Goal: Share content: Share content

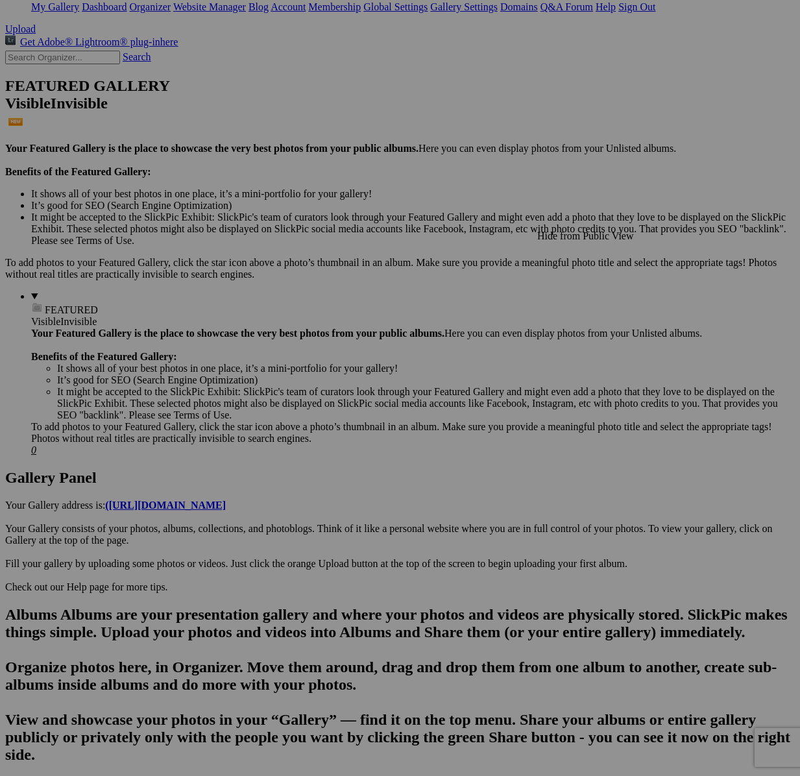
scroll to position [257, 0]
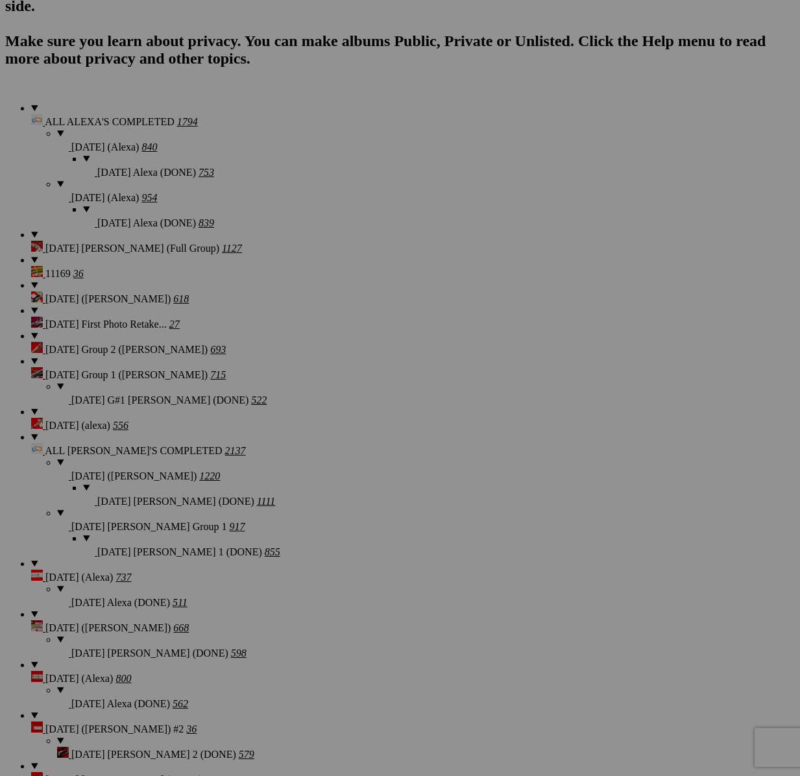
scroll to position [1167, 0]
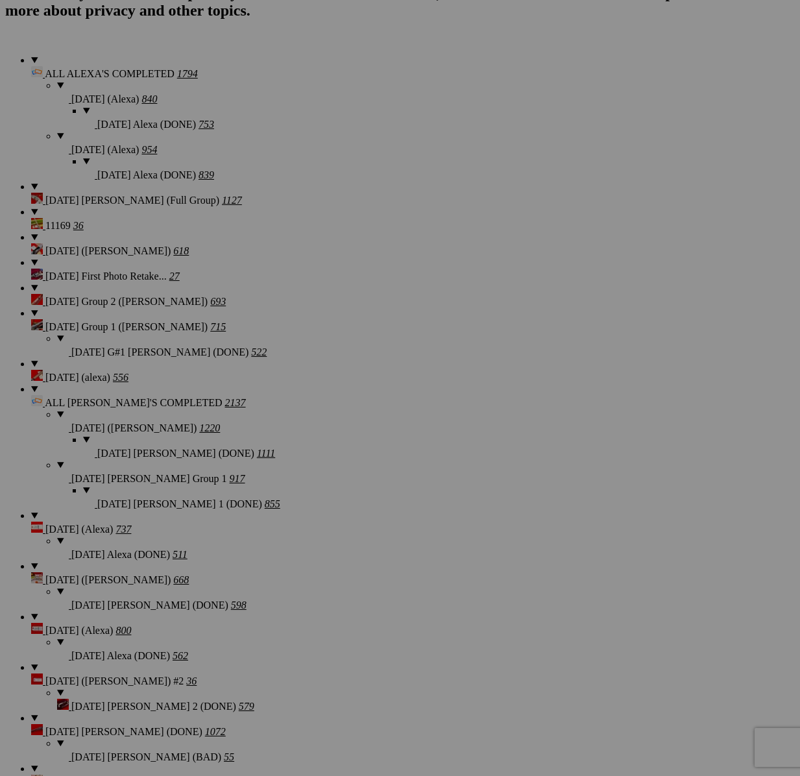
scroll to position [1145, 0]
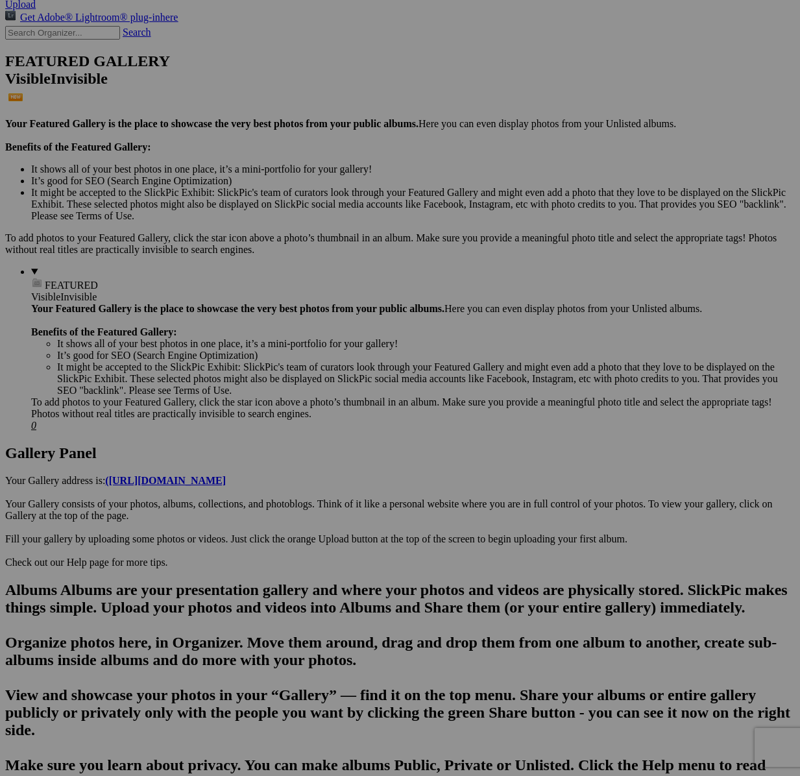
scroll to position [285, 0]
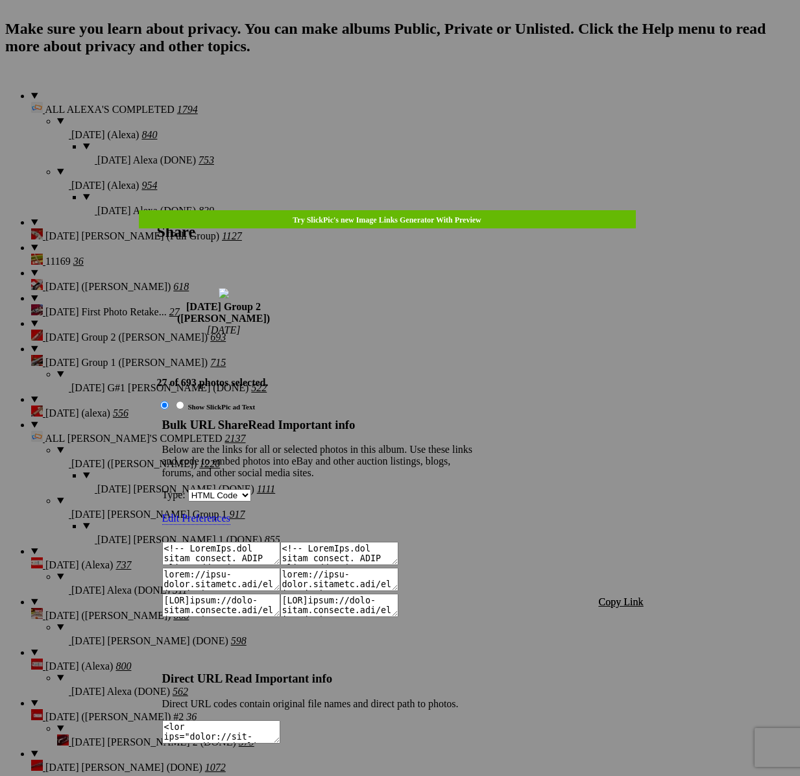
click at [630, 596] on span "Copy Link" at bounding box center [621, 601] width 45 height 11
click at [410, 33] on div at bounding box center [400, 388] width 800 height 776
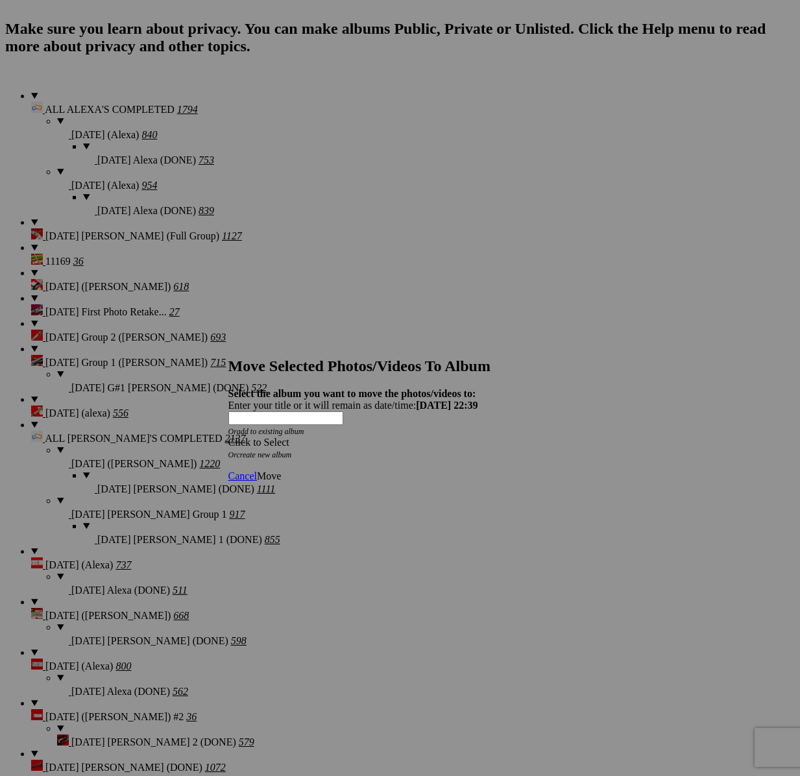
click at [483, 436] on div "Click to Select" at bounding box center [400, 442] width 344 height 12
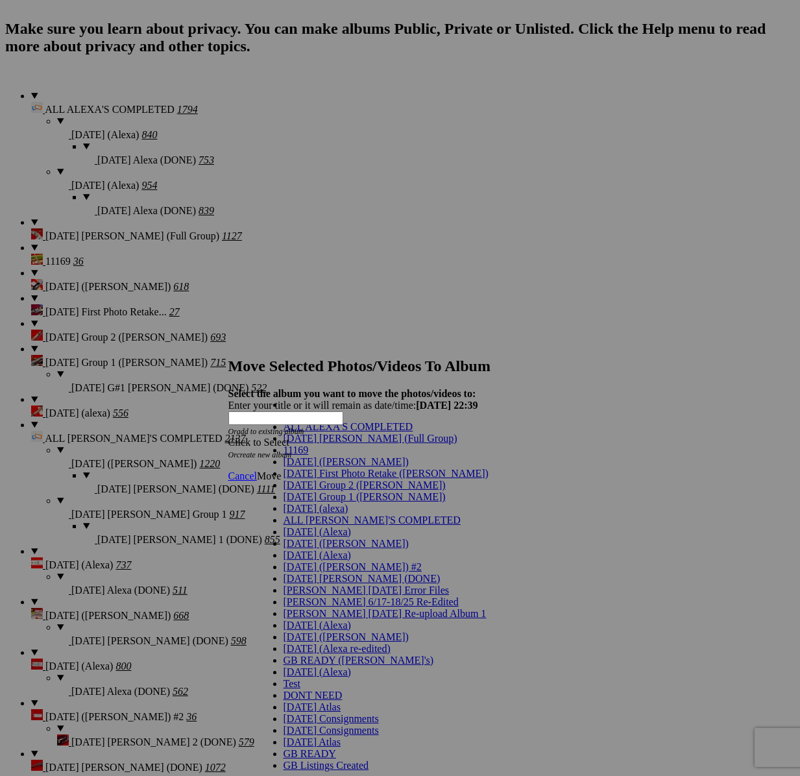
click at [311, 490] on span "[DATE] Group 2 ([PERSON_NAME])" at bounding box center [364, 484] width 162 height 11
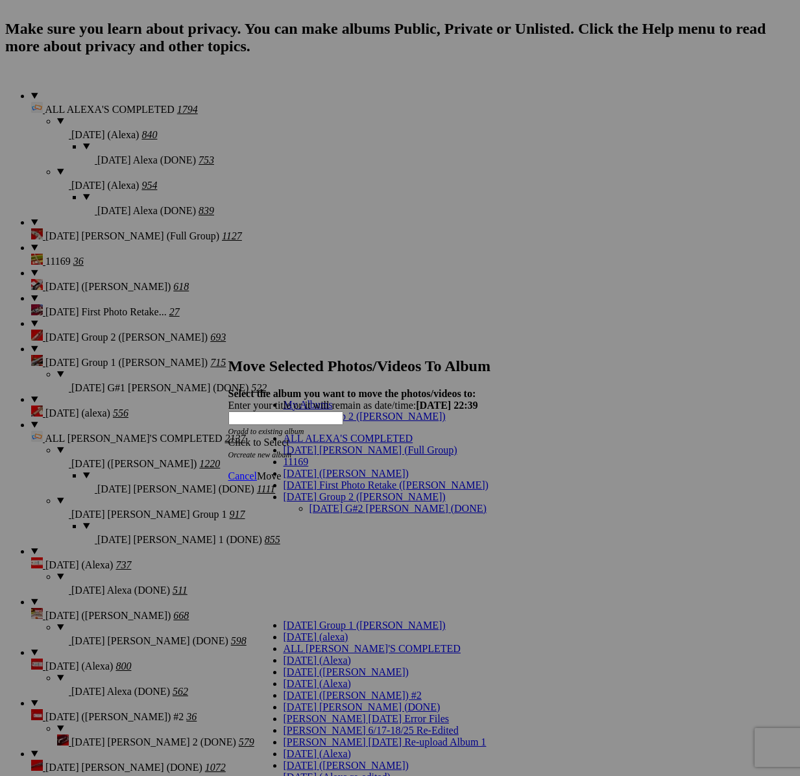
click at [343, 503] on link "[DATE] G#2 [PERSON_NAME] (DONE)" at bounding box center [397, 508] width 177 height 11
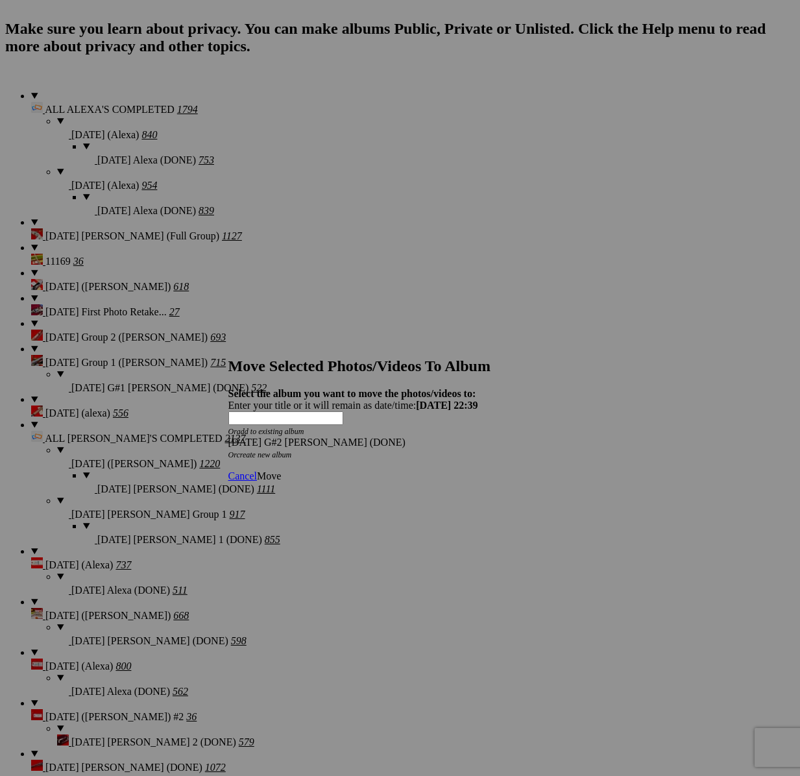
click at [281, 470] on link "Move" at bounding box center [269, 475] width 24 height 11
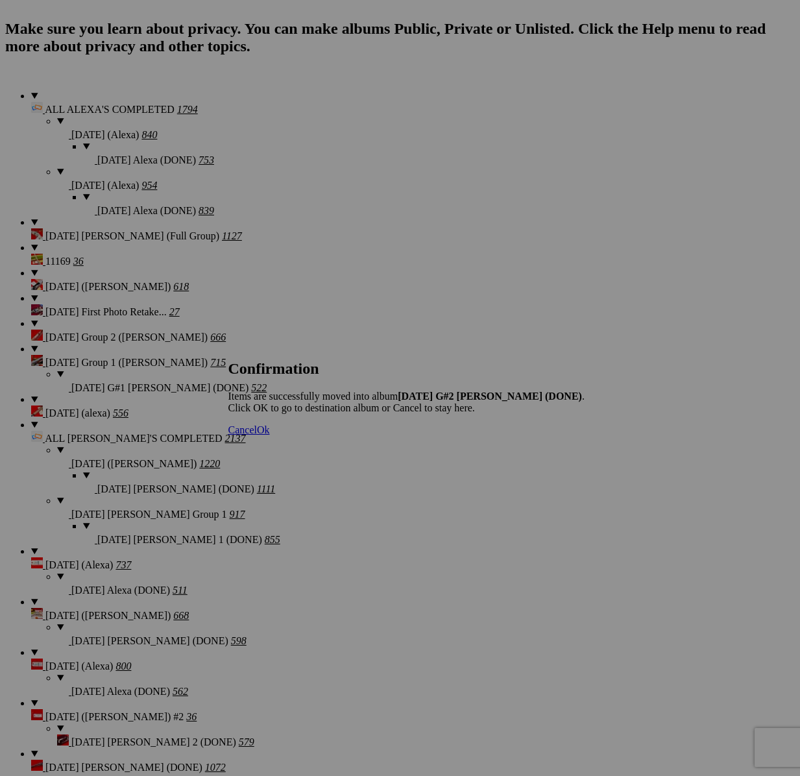
click at [257, 435] on span "Cancel" at bounding box center [242, 429] width 29 height 11
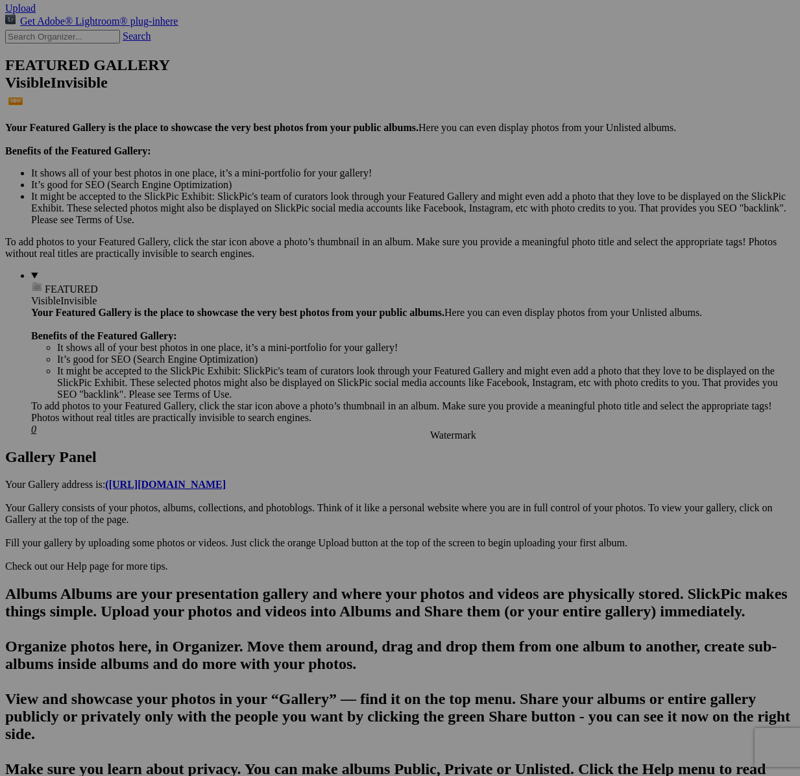
scroll to position [157, 0]
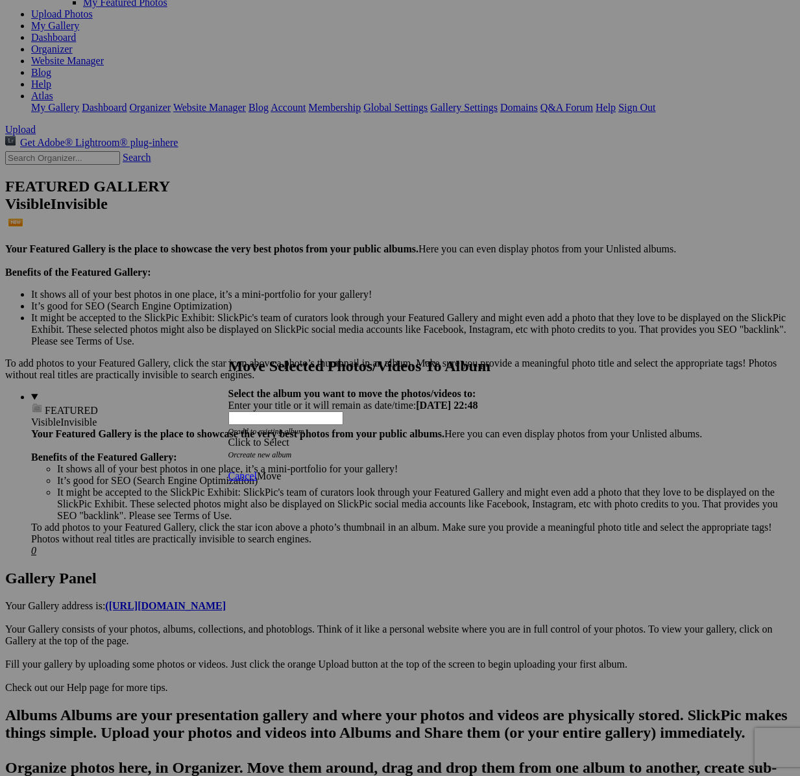
click at [228, 436] on span at bounding box center [228, 441] width 0 height 11
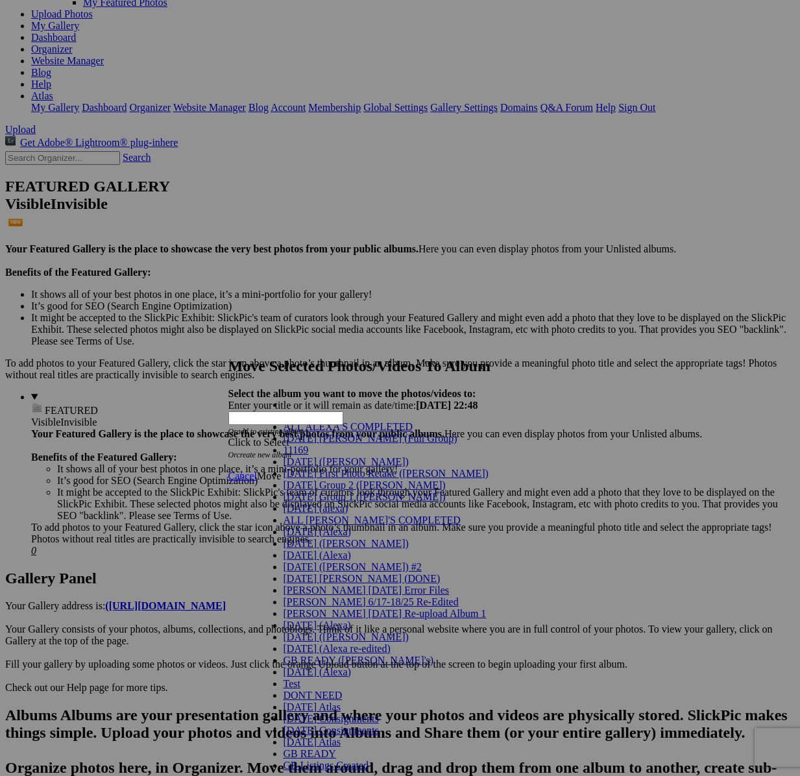
click at [309, 490] on span "[DATE] Group 2 ([PERSON_NAME])" at bounding box center [364, 484] width 162 height 11
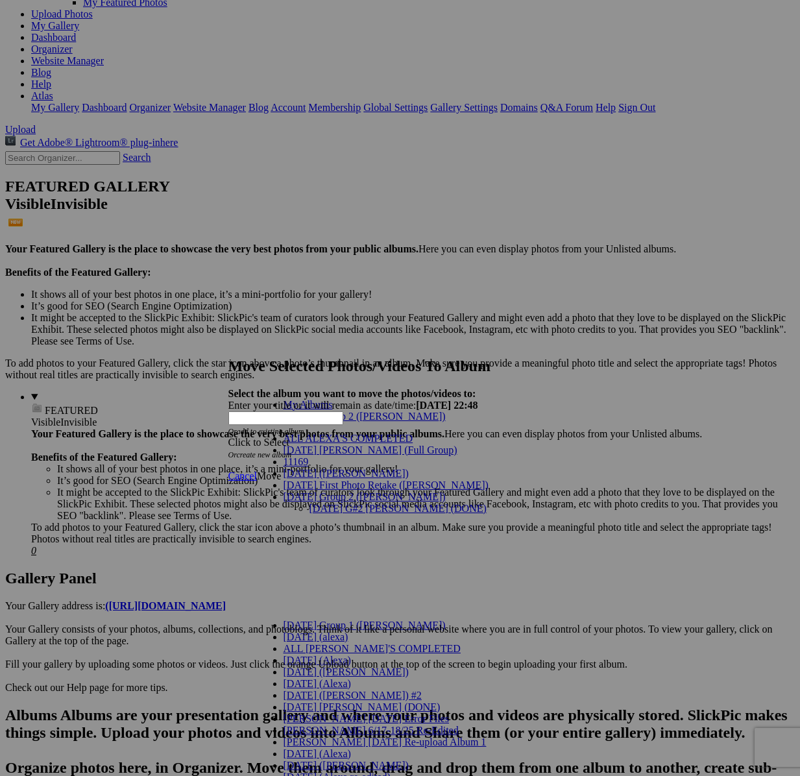
click at [427, 503] on link "[DATE] G#2 [PERSON_NAME] (DONE)" at bounding box center [397, 508] width 177 height 11
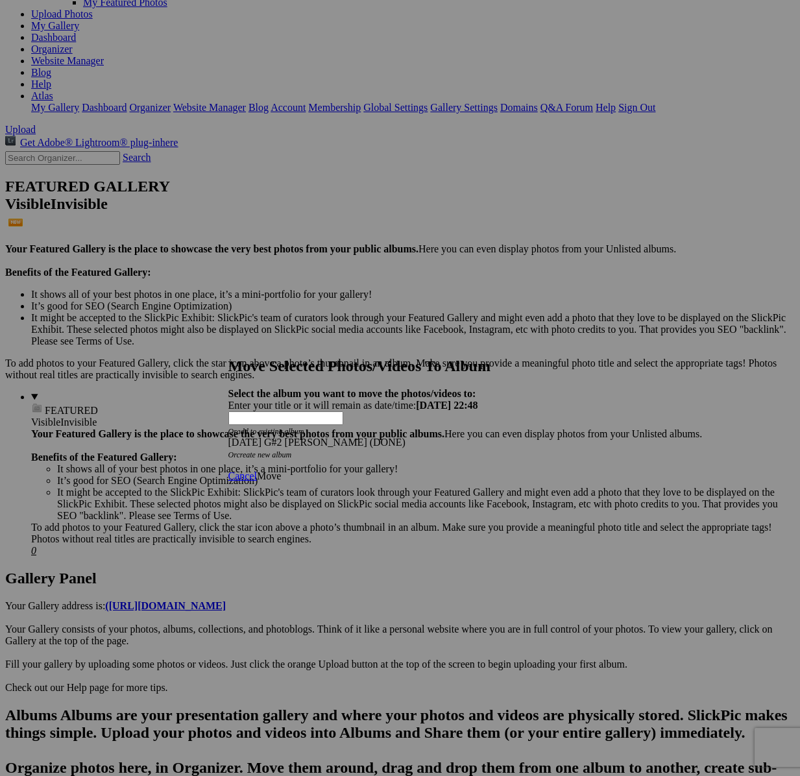
click at [281, 470] on span "Move" at bounding box center [269, 475] width 24 height 11
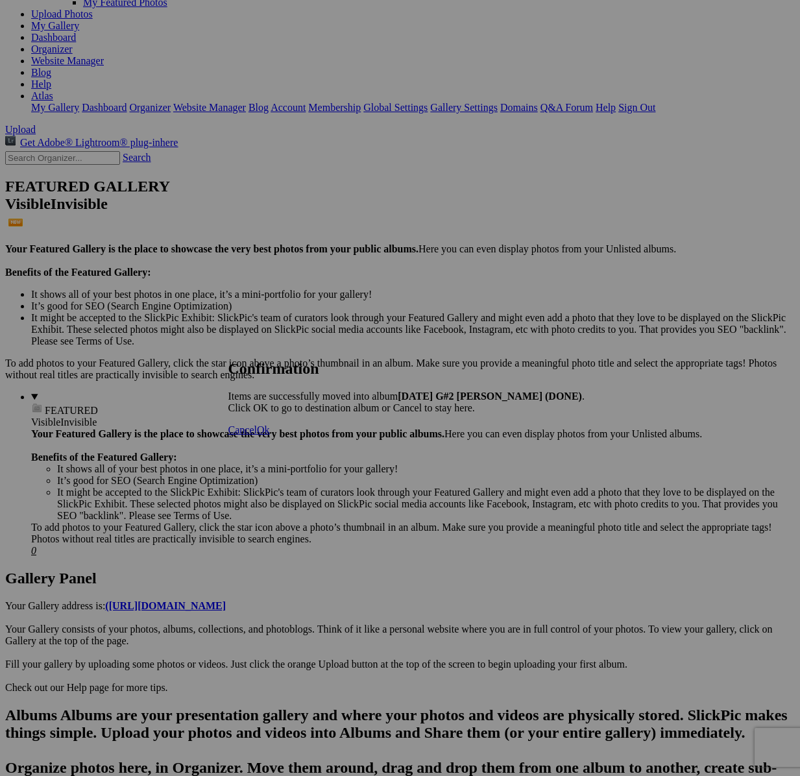
click at [257, 435] on link "Cancel" at bounding box center [242, 429] width 29 height 11
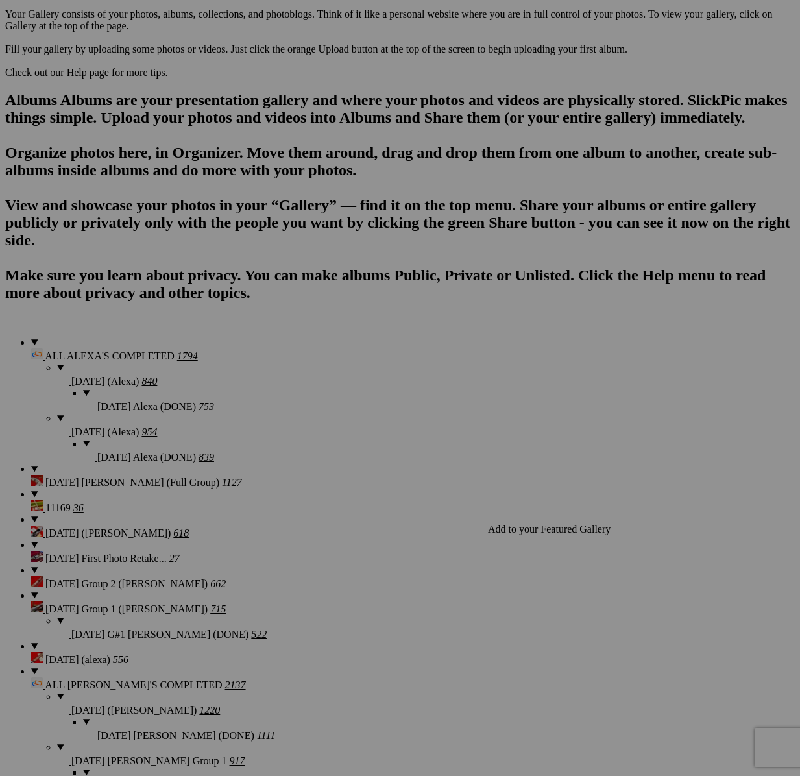
scroll to position [894, 0]
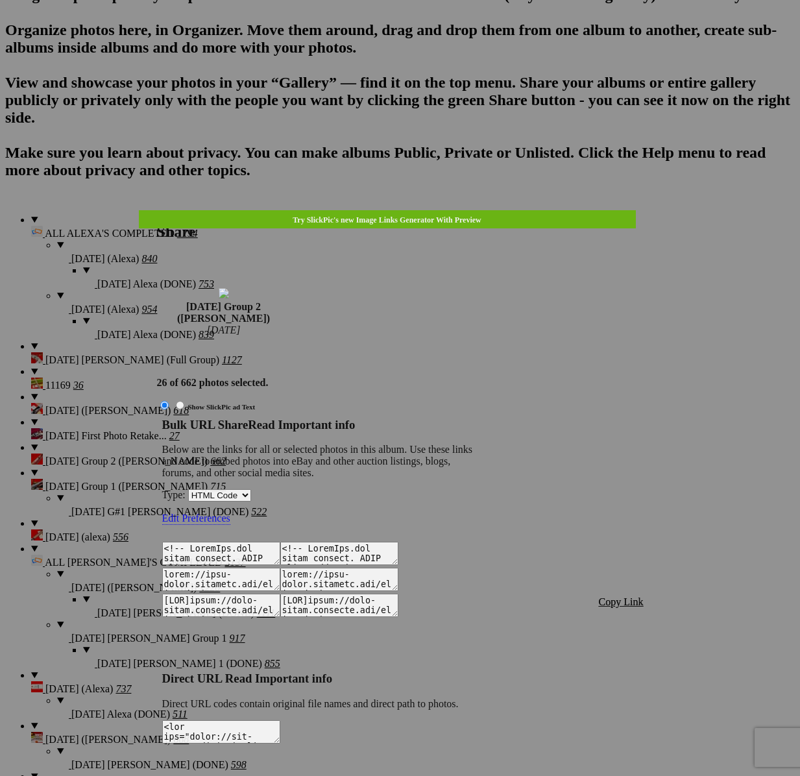
type textarea "<!-- SlickPic.com image hosting. HTML Bulk Share code Starts Here --> <div styl…"
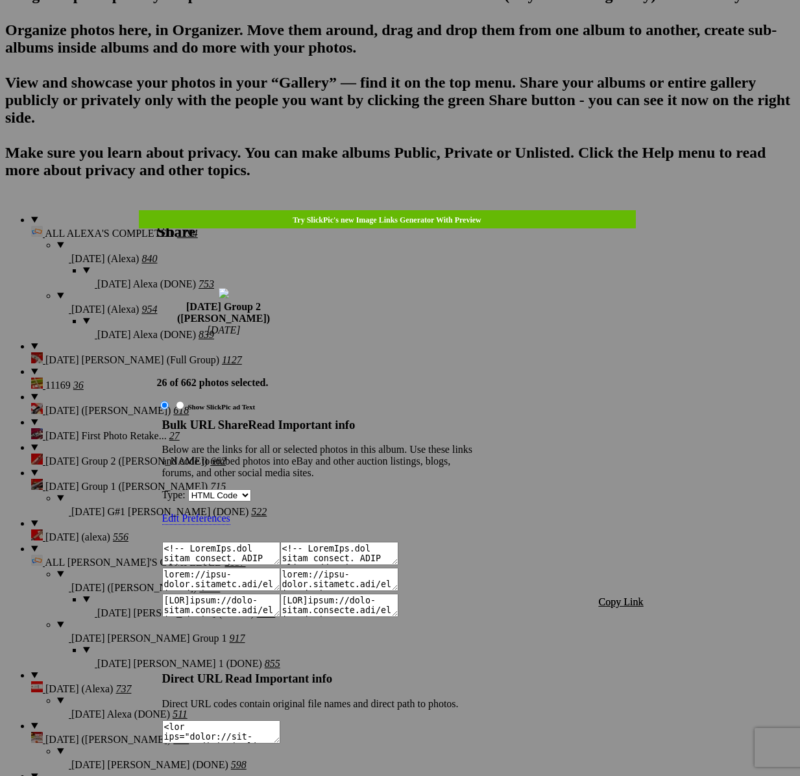
click at [157, 210] on link at bounding box center [157, 210] width 0 height 0
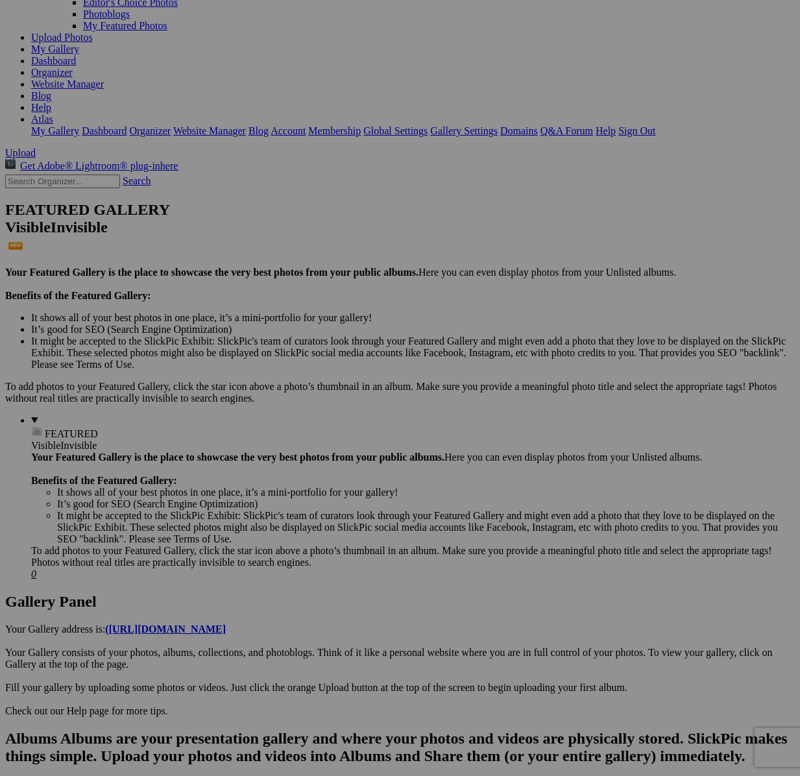
scroll to position [338, 0]
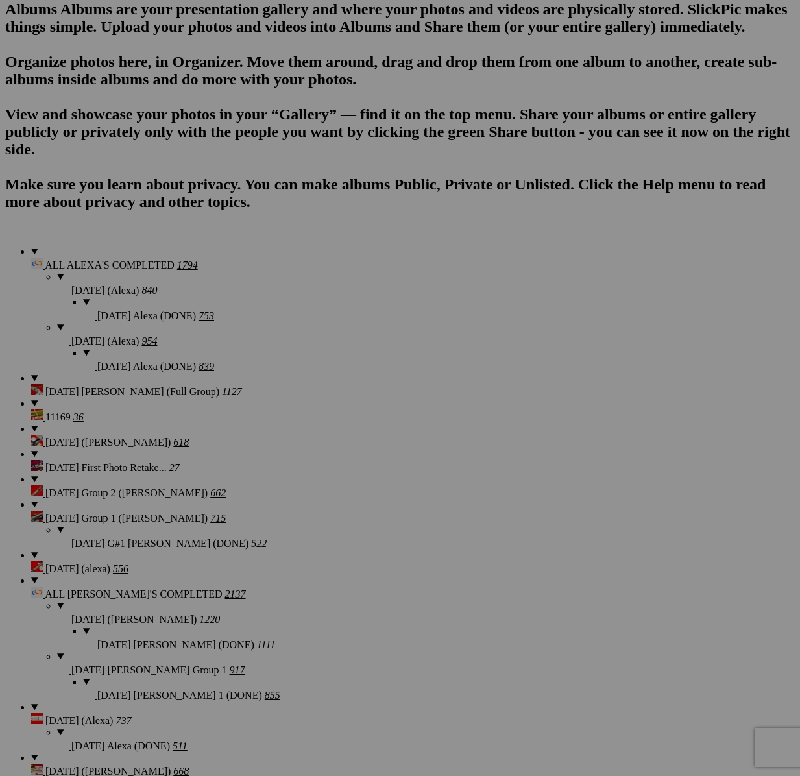
scroll to position [1003, 0]
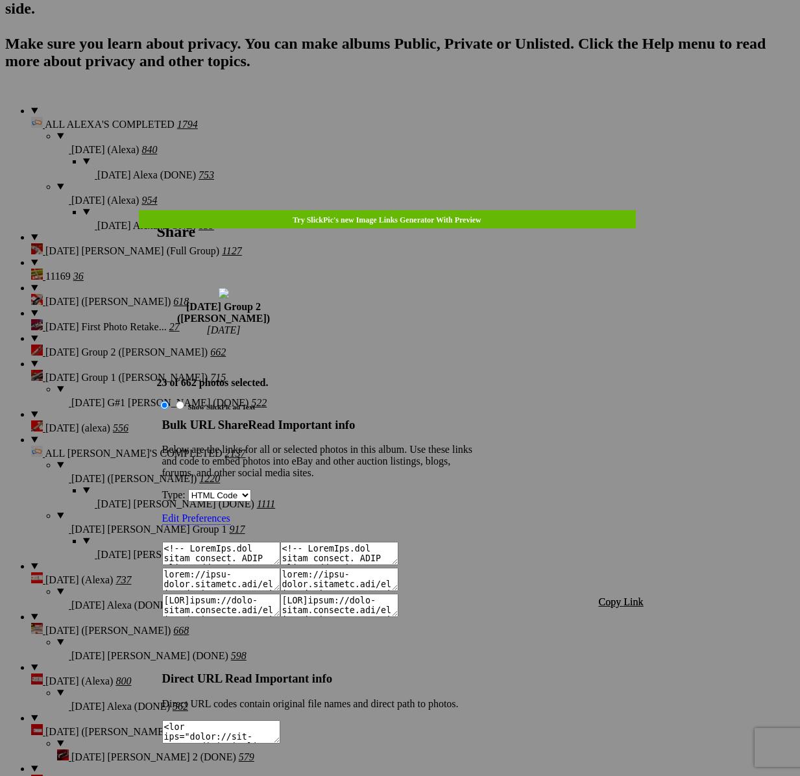
click at [621, 596] on span "Copy Link" at bounding box center [621, 601] width 45 height 11
click at [416, 38] on div at bounding box center [400, 388] width 800 height 776
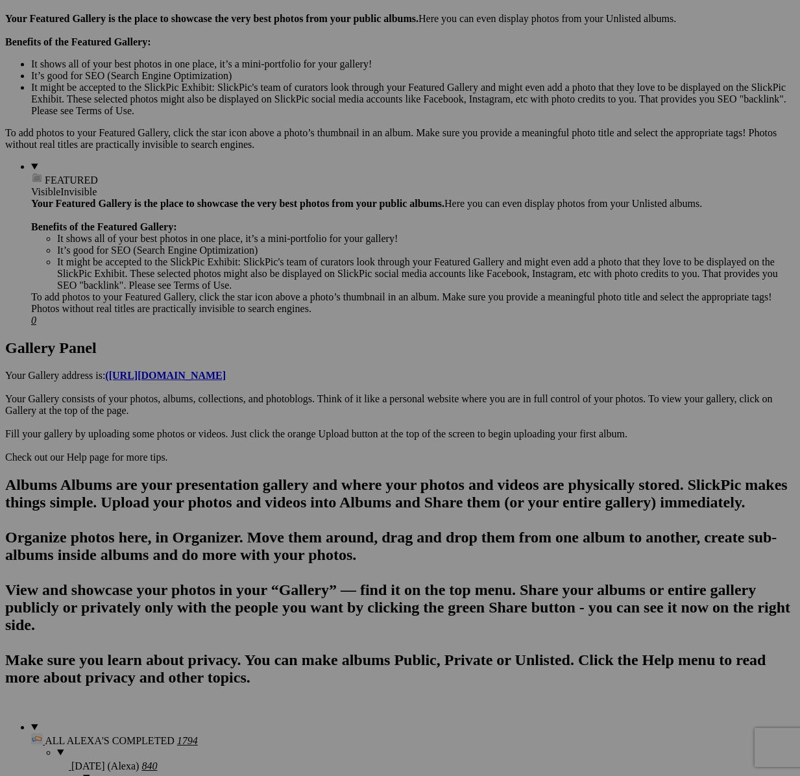
scroll to position [353, 0]
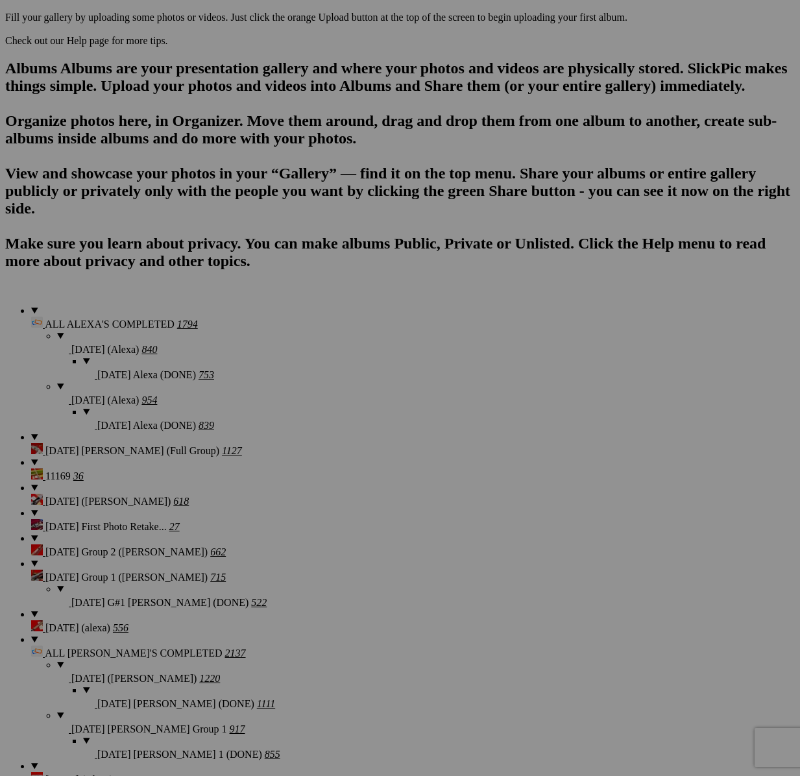
scroll to position [745, 0]
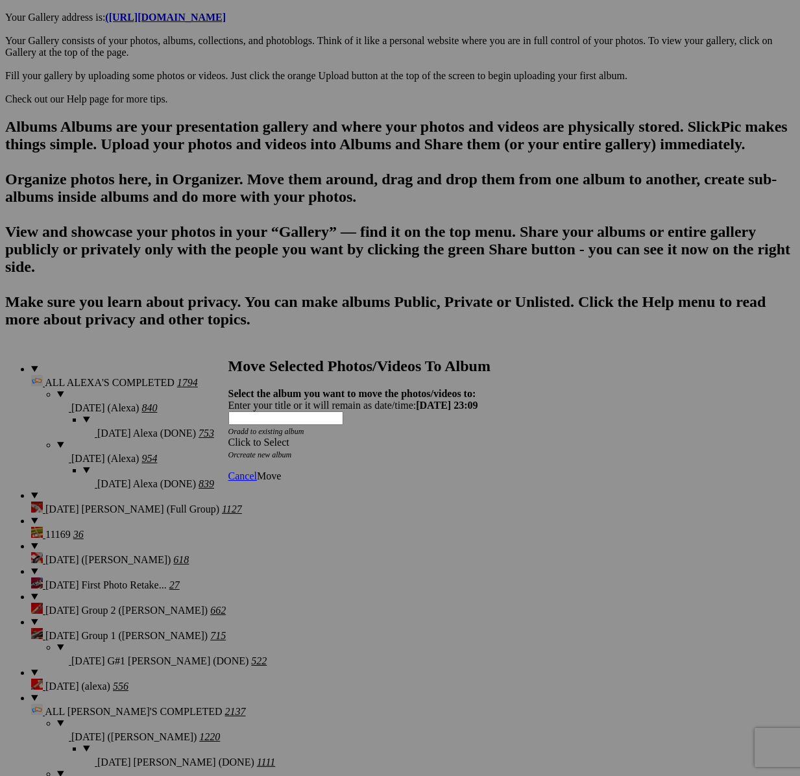
click at [462, 436] on div "Click to Select" at bounding box center [400, 442] width 344 height 12
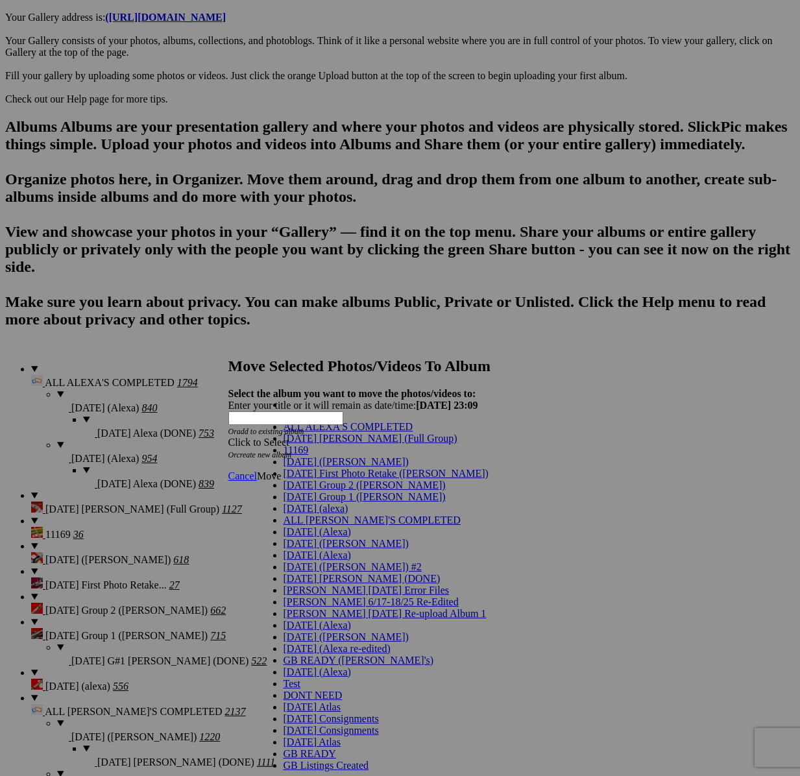
click at [327, 490] on span "[DATE] Group 2 ([PERSON_NAME])" at bounding box center [364, 484] width 162 height 11
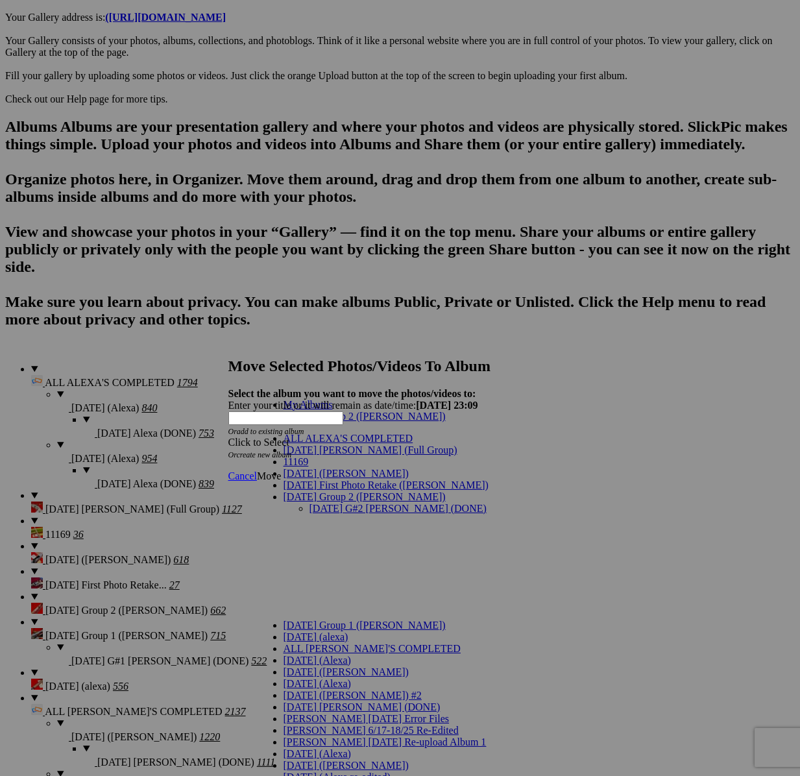
click at [365, 503] on link "[DATE] G#2 [PERSON_NAME] (DONE)" at bounding box center [397, 508] width 177 height 11
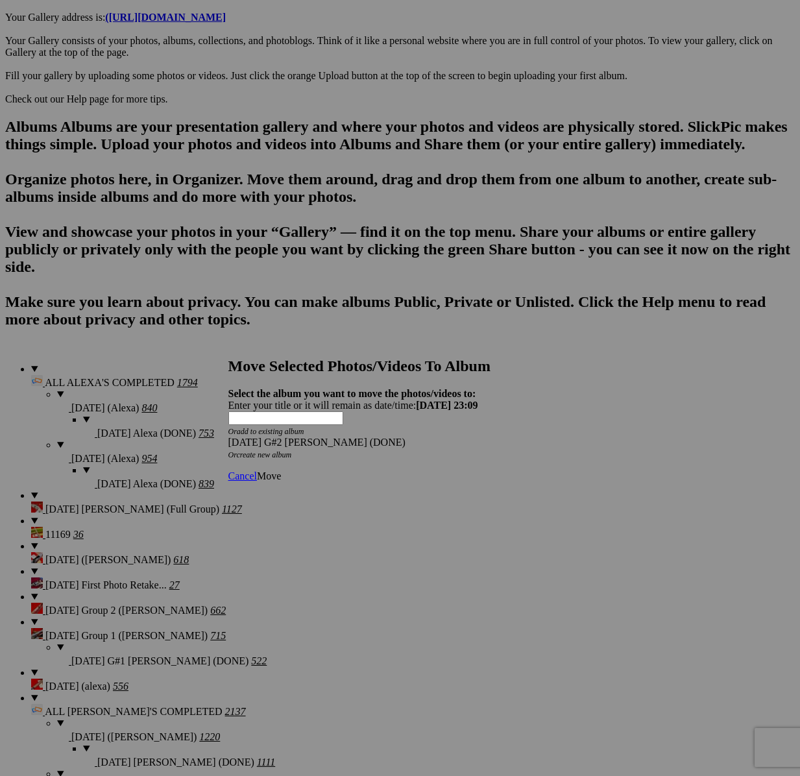
drag, startPoint x: 564, startPoint y: 450, endPoint x: 553, endPoint y: 451, distance: 11.1
click at [281, 470] on span "Move" at bounding box center [269, 475] width 24 height 11
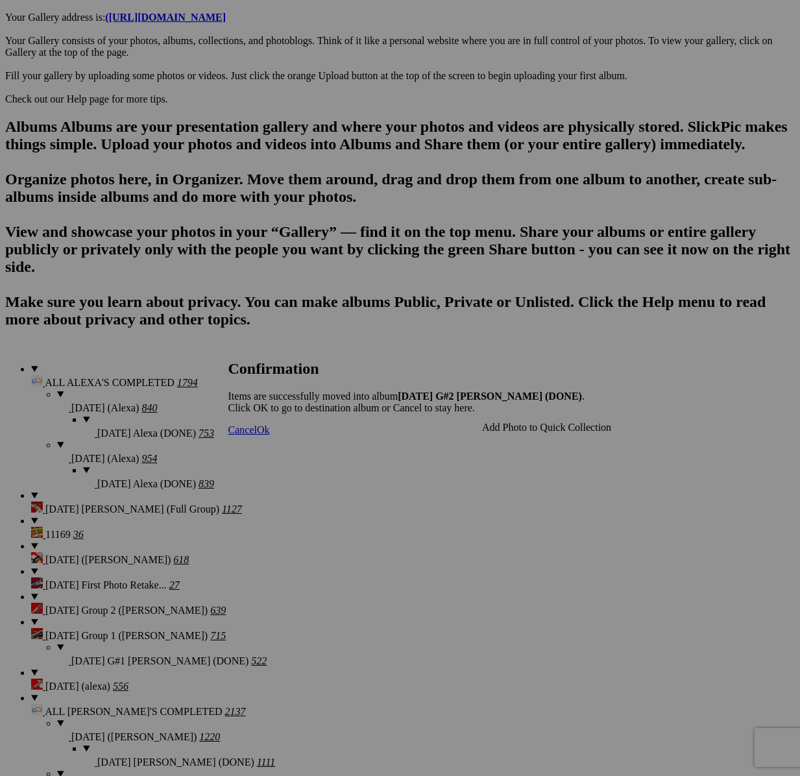
click at [257, 435] on span "Cancel" at bounding box center [242, 429] width 29 height 11
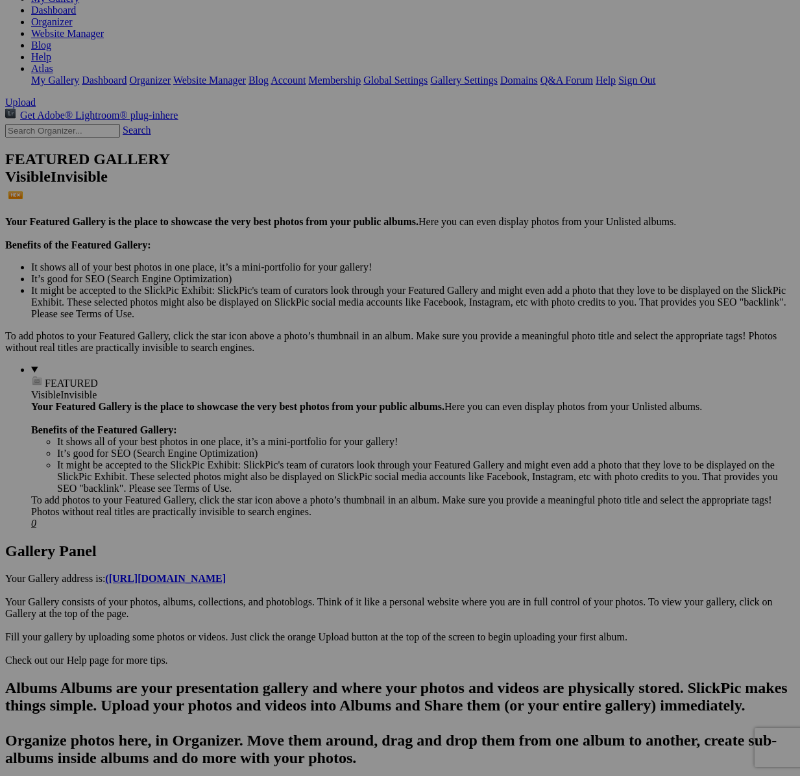
scroll to position [185, 0]
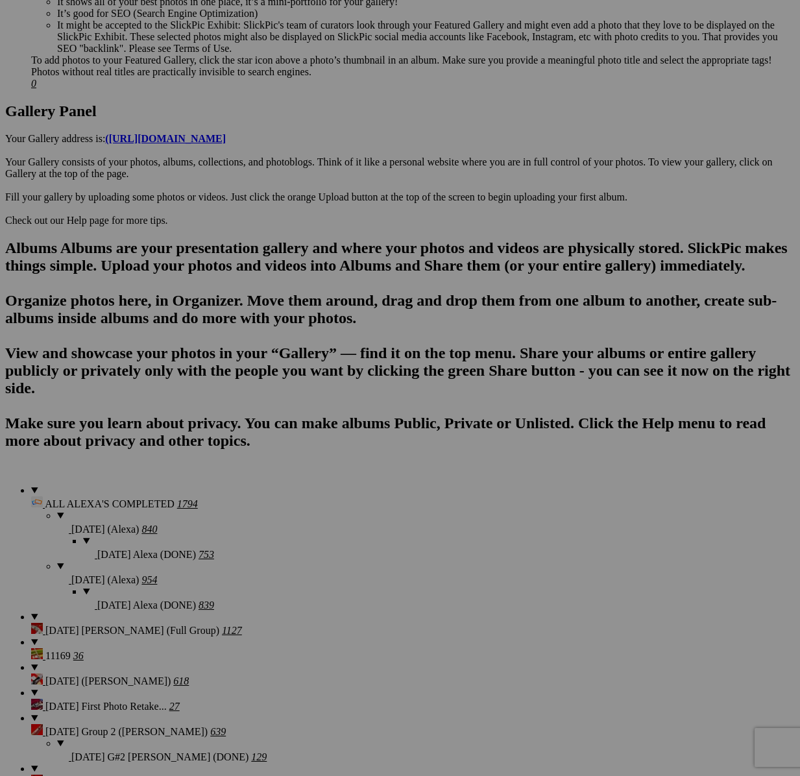
scroll to position [547, 0]
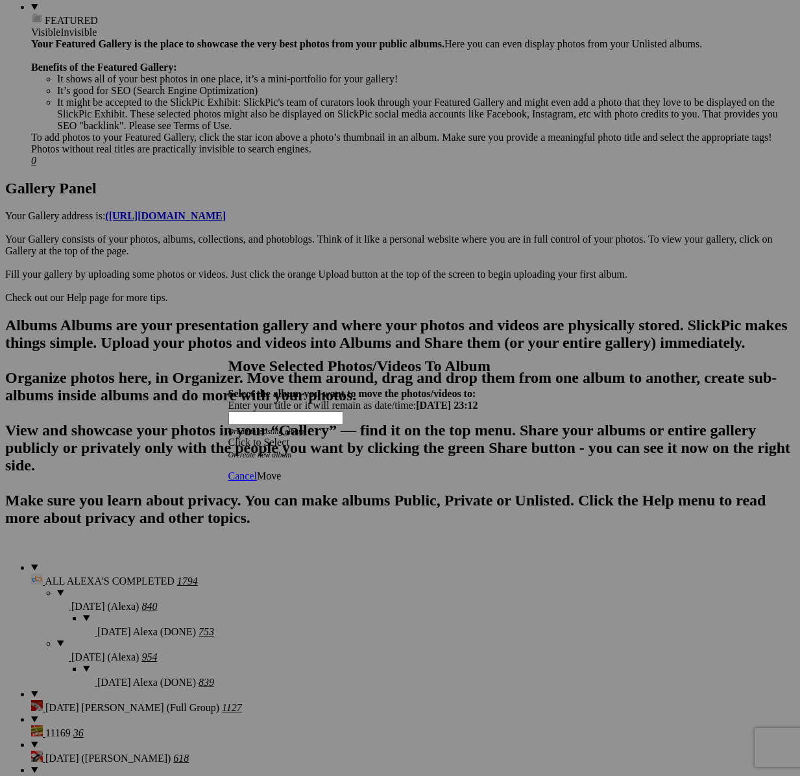
click at [381, 436] on div "Click to Select" at bounding box center [400, 442] width 344 height 12
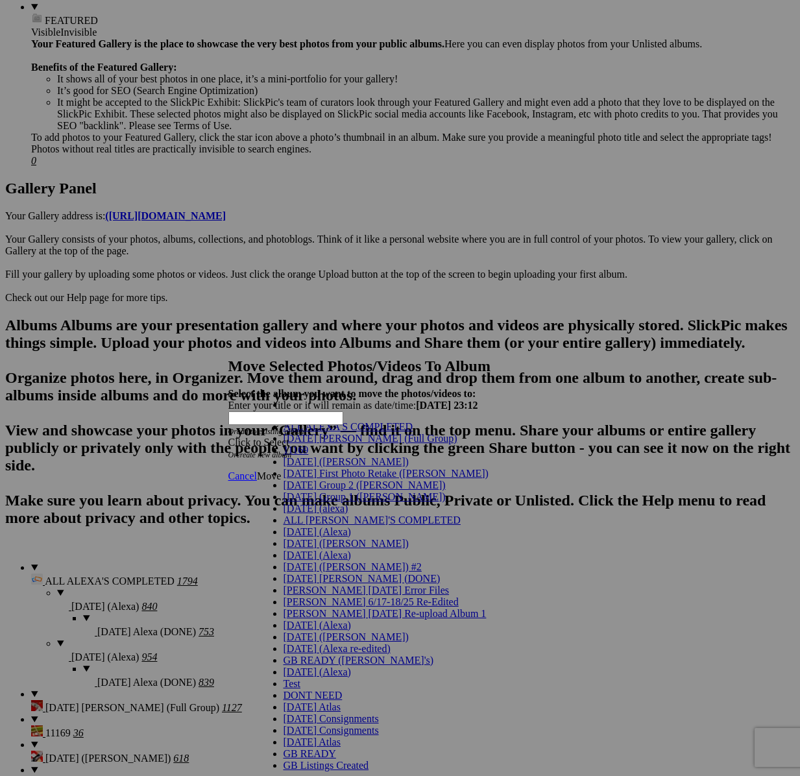
click at [342, 490] on link "[DATE] Group 2 ([PERSON_NAME])" at bounding box center [364, 484] width 162 height 11
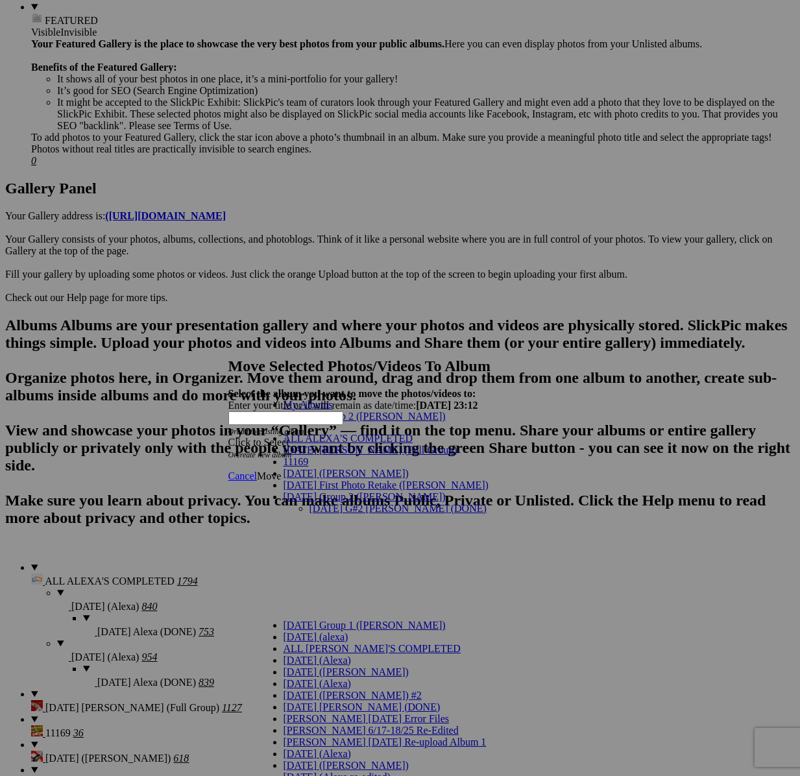
click at [354, 503] on link "[DATE] G#2 [PERSON_NAME] (DONE)" at bounding box center [397, 508] width 177 height 11
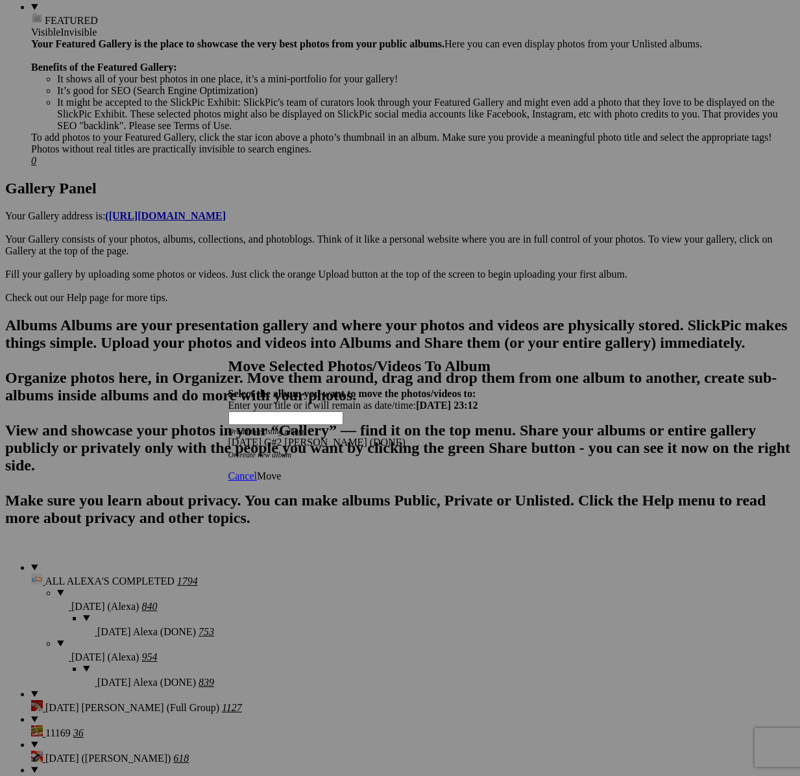
click at [281, 470] on span "Move" at bounding box center [269, 475] width 24 height 11
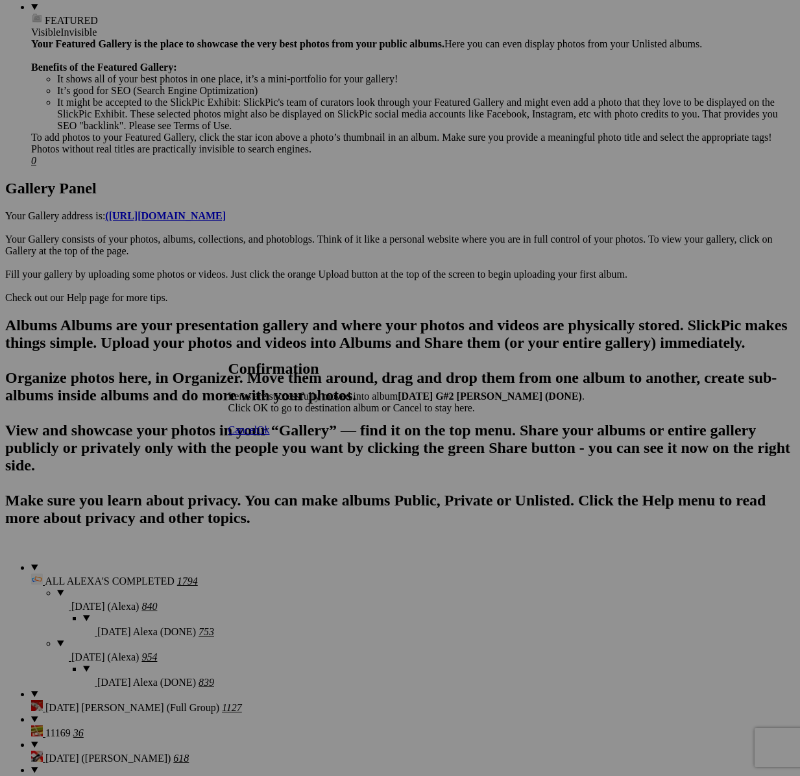
click at [257, 435] on span "Cancel" at bounding box center [242, 429] width 29 height 11
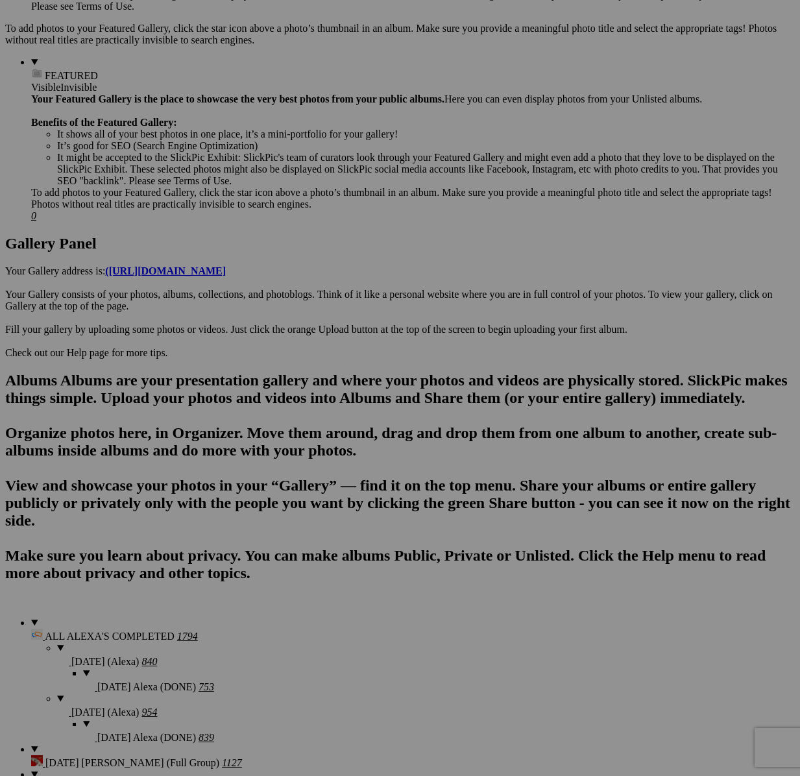
scroll to position [493, 0]
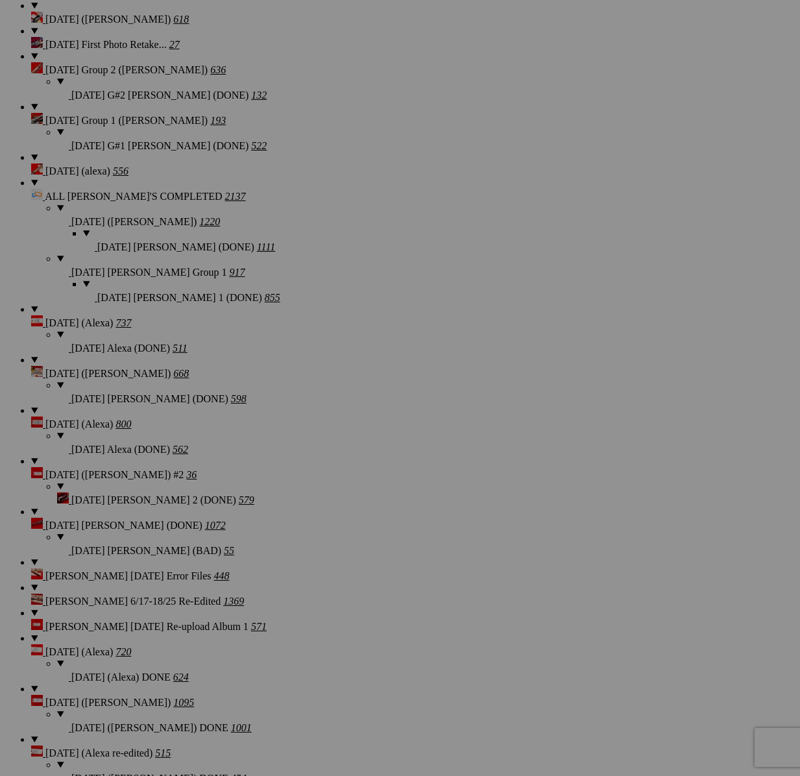
scroll to position [1394, 0]
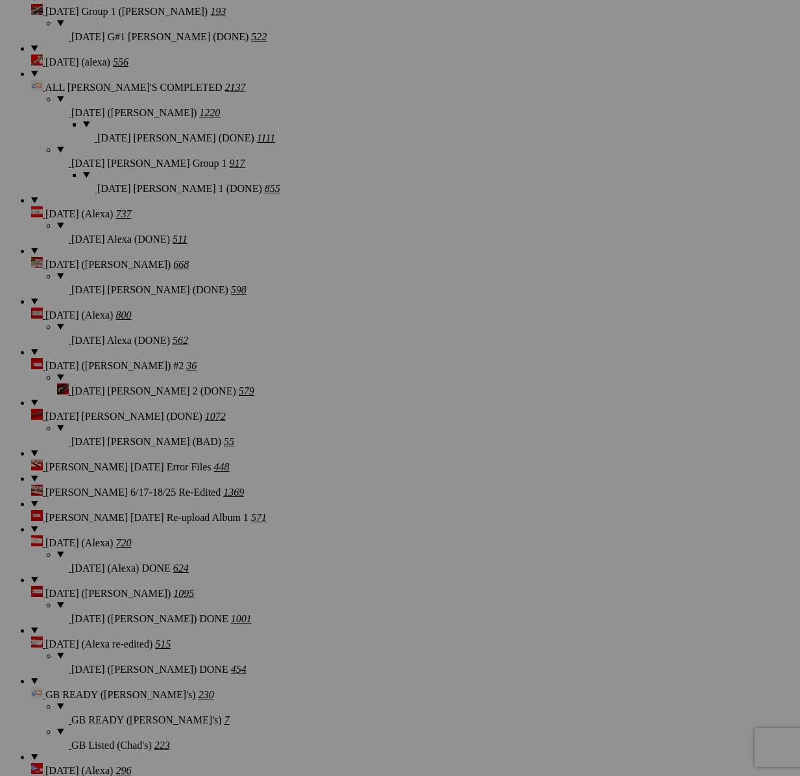
type textarea "<!-- [DOMAIN_NAME] image hosting. HTML Bulk Share code Starts Here --> <div sty…"
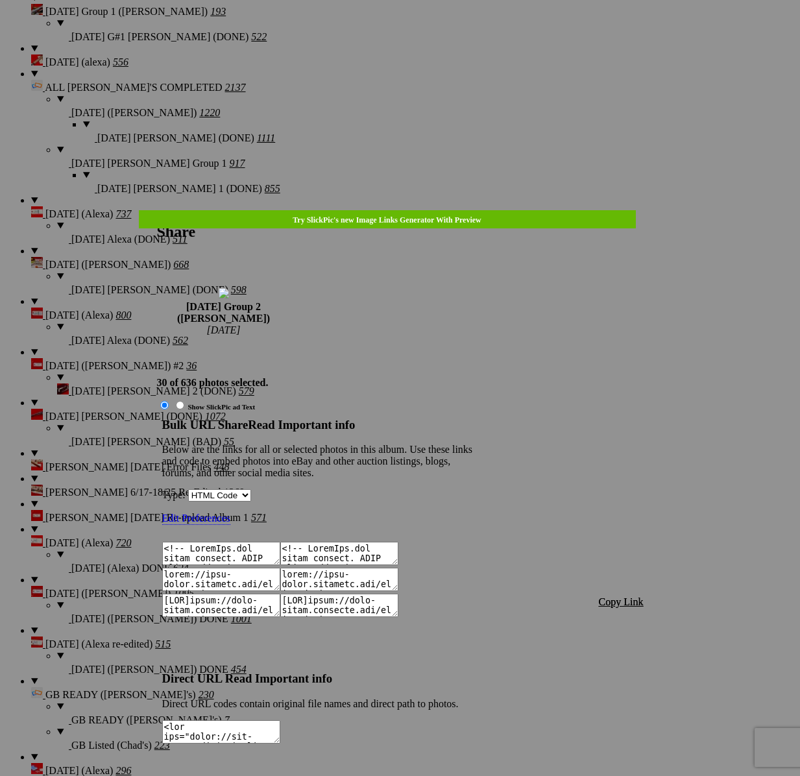
click at [619, 596] on span "Copy Link" at bounding box center [621, 601] width 45 height 11
click at [405, 32] on div at bounding box center [400, 388] width 800 height 776
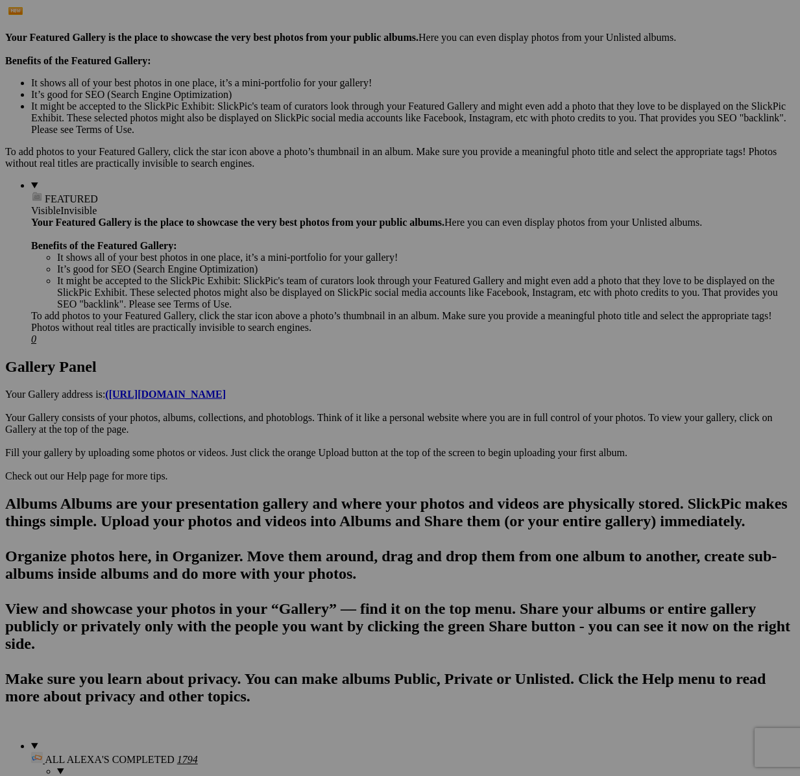
scroll to position [355, 0]
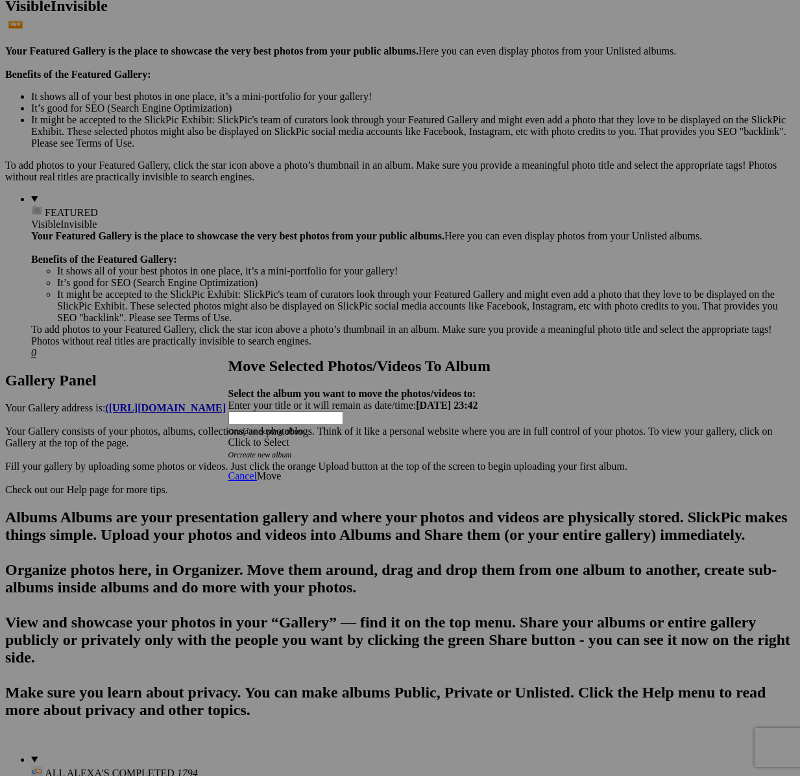
click at [228, 436] on span at bounding box center [228, 441] width 0 height 11
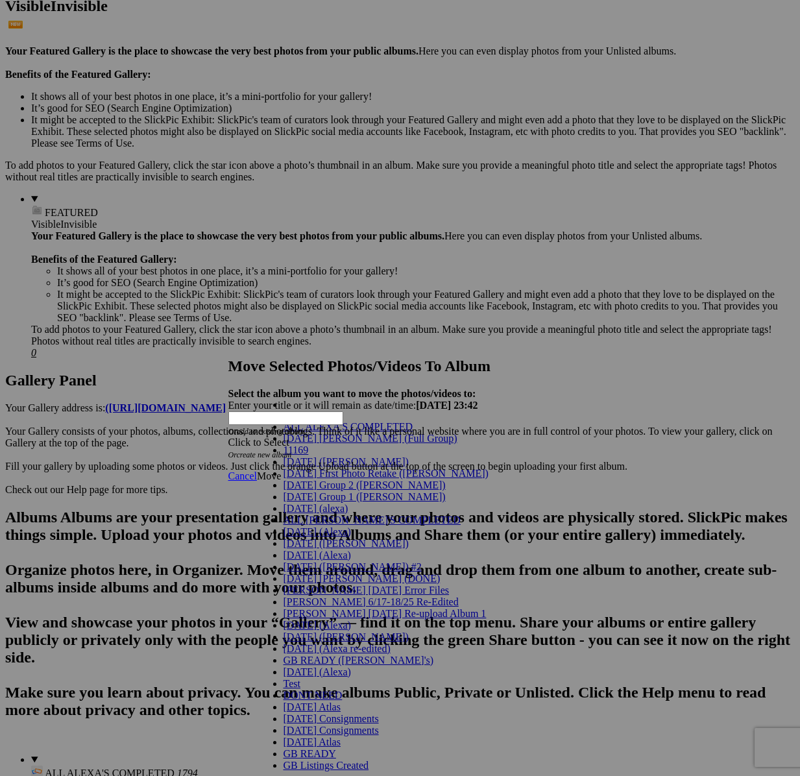
click at [339, 490] on span "[DATE] Group 2 ([PERSON_NAME])" at bounding box center [364, 484] width 162 height 11
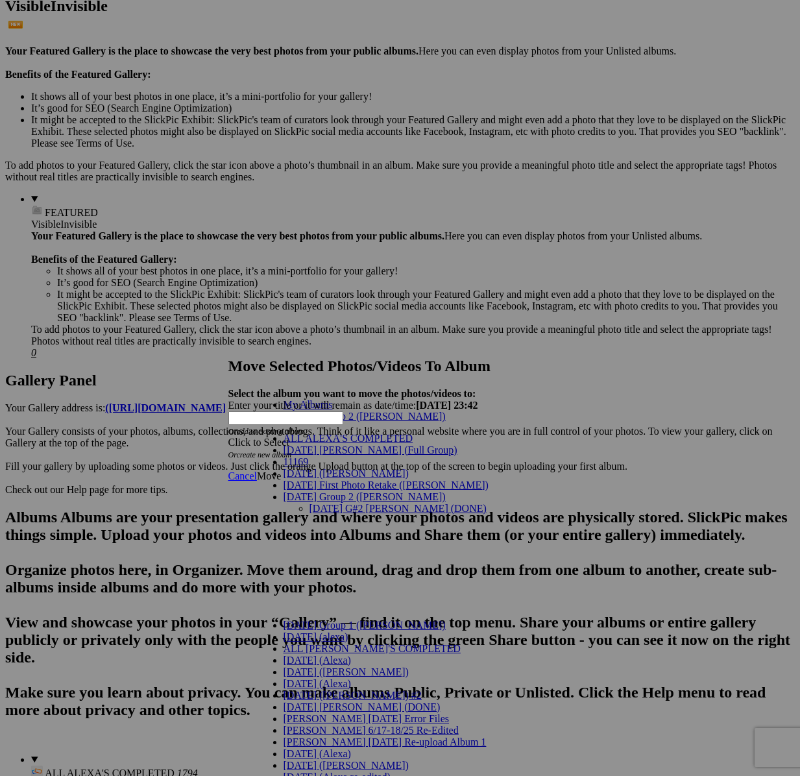
click at [351, 503] on link "[DATE] G#2 [PERSON_NAME] (DONE)" at bounding box center [397, 508] width 177 height 11
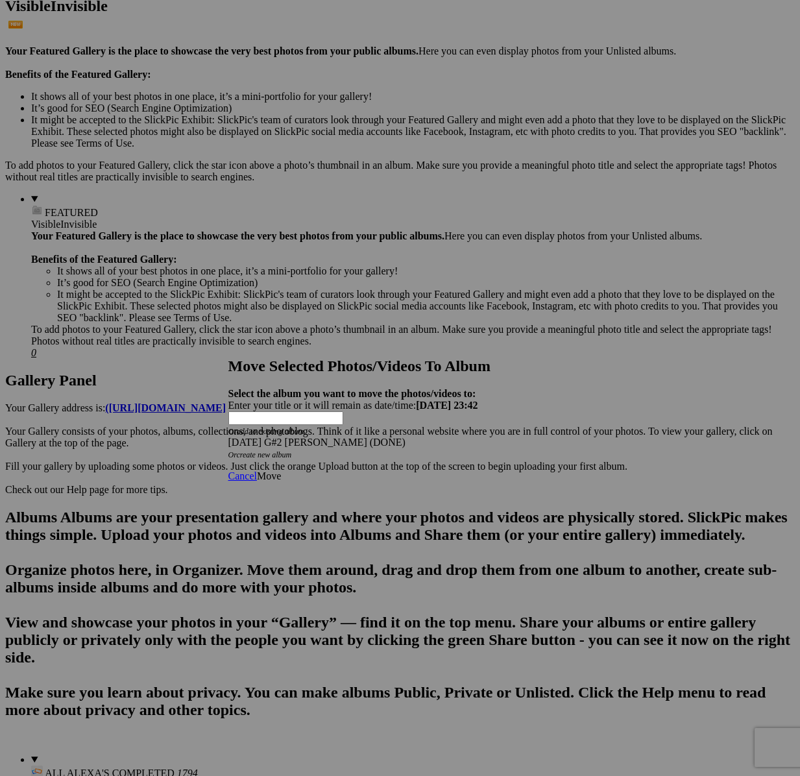
click at [281, 470] on span "Move" at bounding box center [269, 475] width 24 height 11
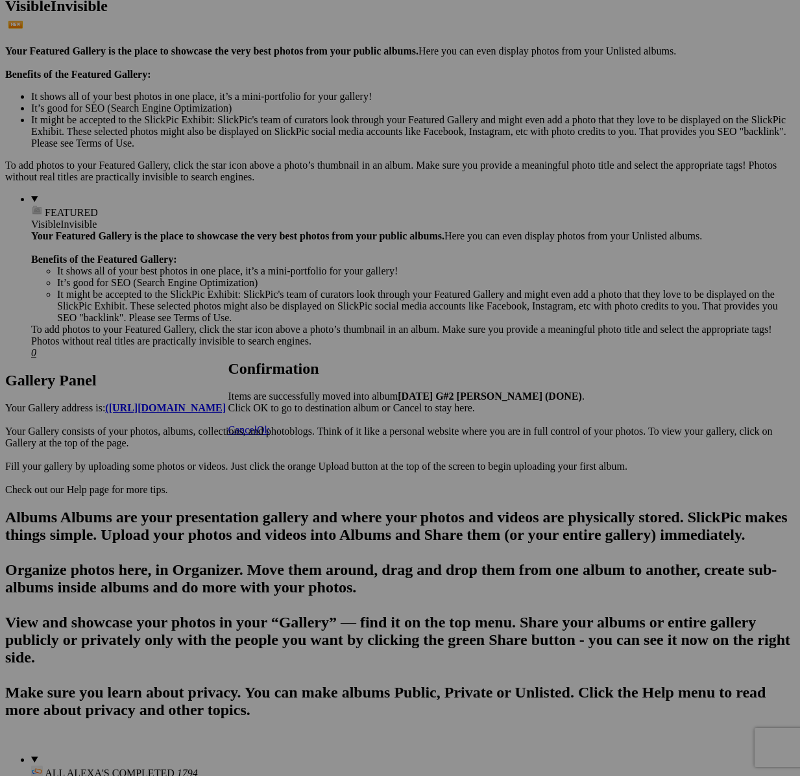
click at [257, 435] on span "Cancel" at bounding box center [242, 429] width 29 height 11
